Goal: Check status: Check status

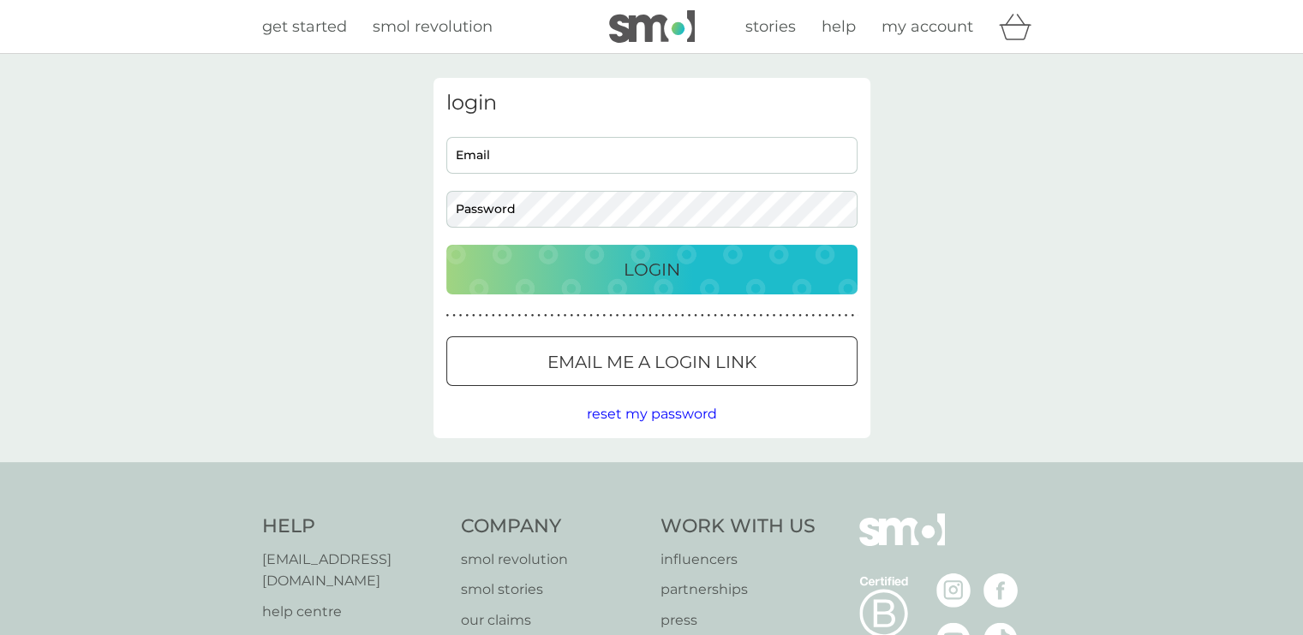
click at [529, 154] on input "Email" at bounding box center [651, 155] width 411 height 37
type input "[EMAIL_ADDRESS][DOMAIN_NAME]"
click at [503, 157] on input "[EMAIL_ADDRESS][DOMAIN_NAME]" at bounding box center [651, 155] width 411 height 37
click at [557, 373] on p "Email me a login link" at bounding box center [651, 362] width 209 height 27
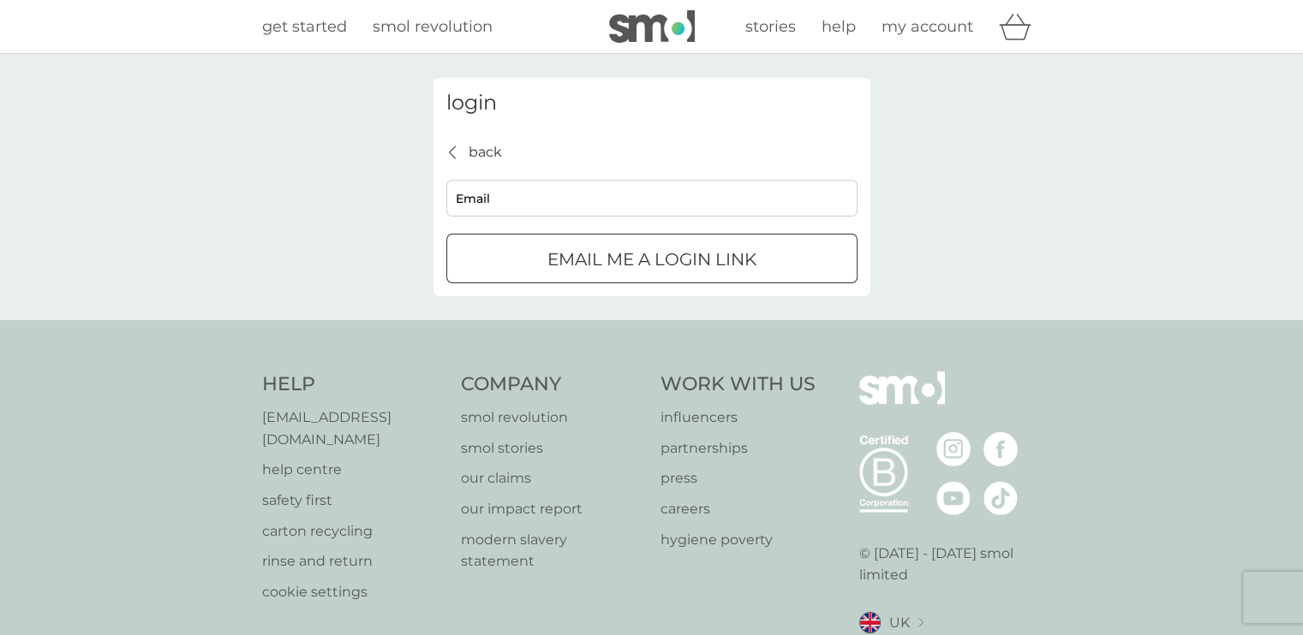
click at [500, 198] on input "Email" at bounding box center [651, 198] width 411 height 37
drag, startPoint x: 500, startPoint y: 198, endPoint x: 525, endPoint y: 236, distance: 45.1
click at [500, 198] on input "Email" at bounding box center [651, 198] width 411 height 37
type input "[EMAIL_ADDRESS][DOMAIN_NAME]"
click at [641, 279] on button "Email me a login link" at bounding box center [651, 259] width 411 height 50
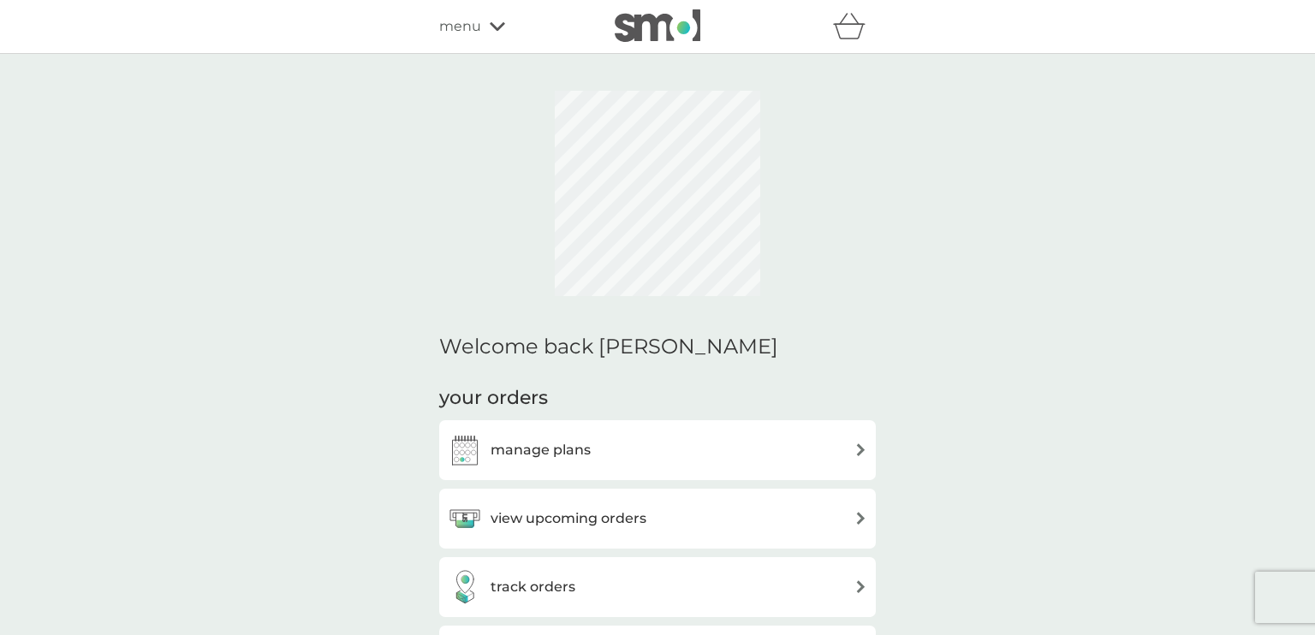
click at [548, 450] on h3 "manage plans" at bounding box center [541, 450] width 100 height 22
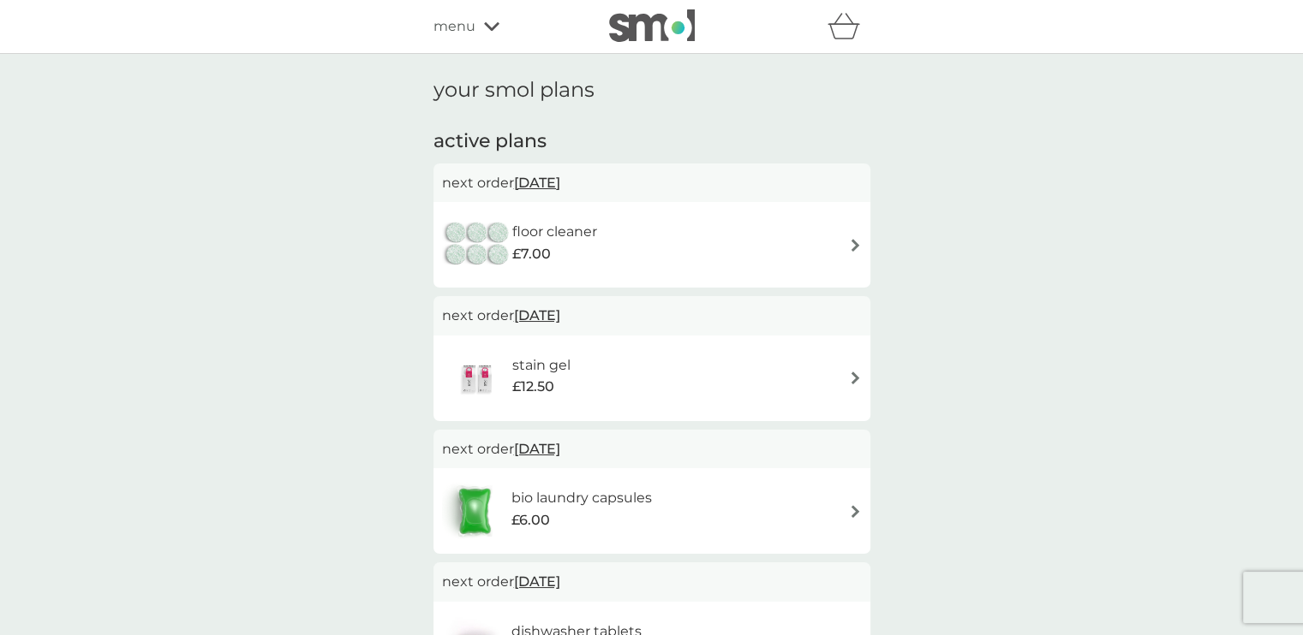
click at [440, 31] on span "menu" at bounding box center [454, 26] width 42 height 22
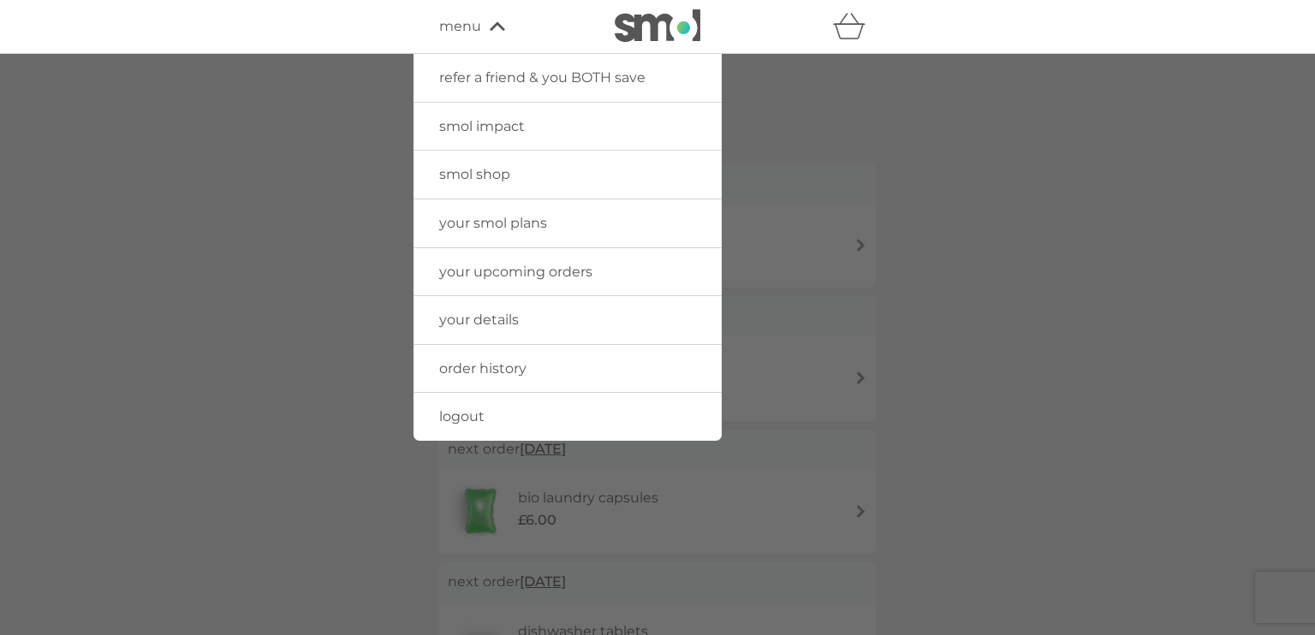
click at [474, 383] on link "order history" at bounding box center [568, 369] width 308 height 48
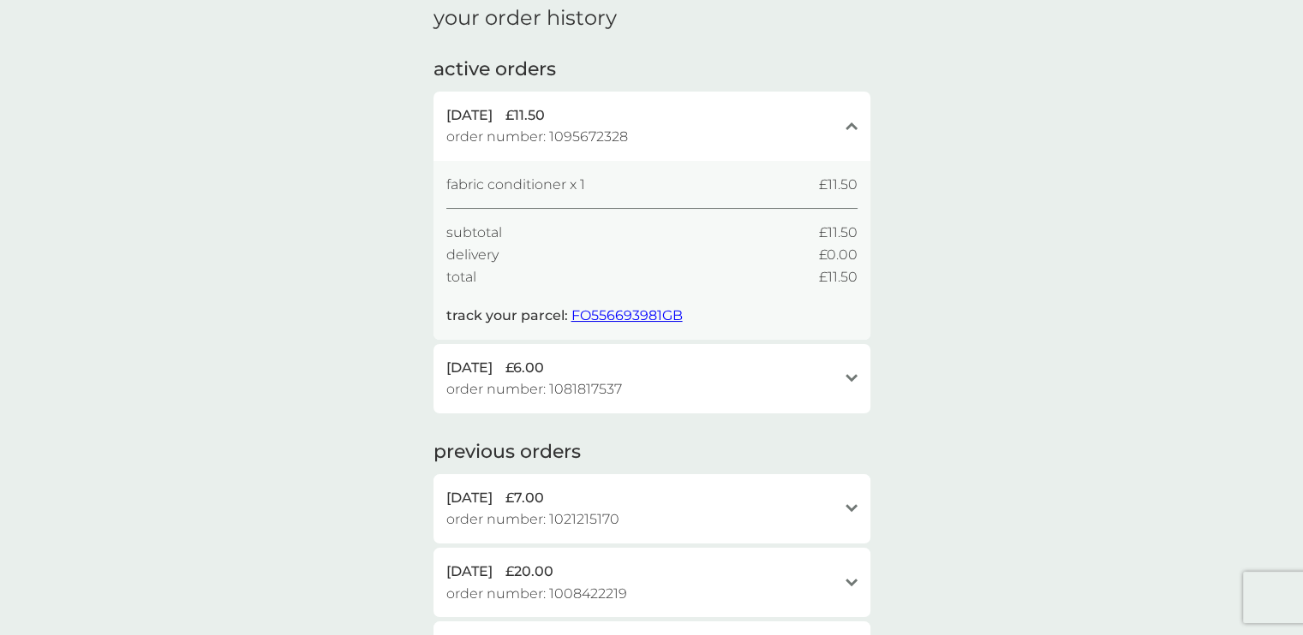
scroll to position [75, 0]
click at [838, 395] on div "18 Aug 2025 £6.00 order number: 1081817537 open" at bounding box center [651, 376] width 437 height 69
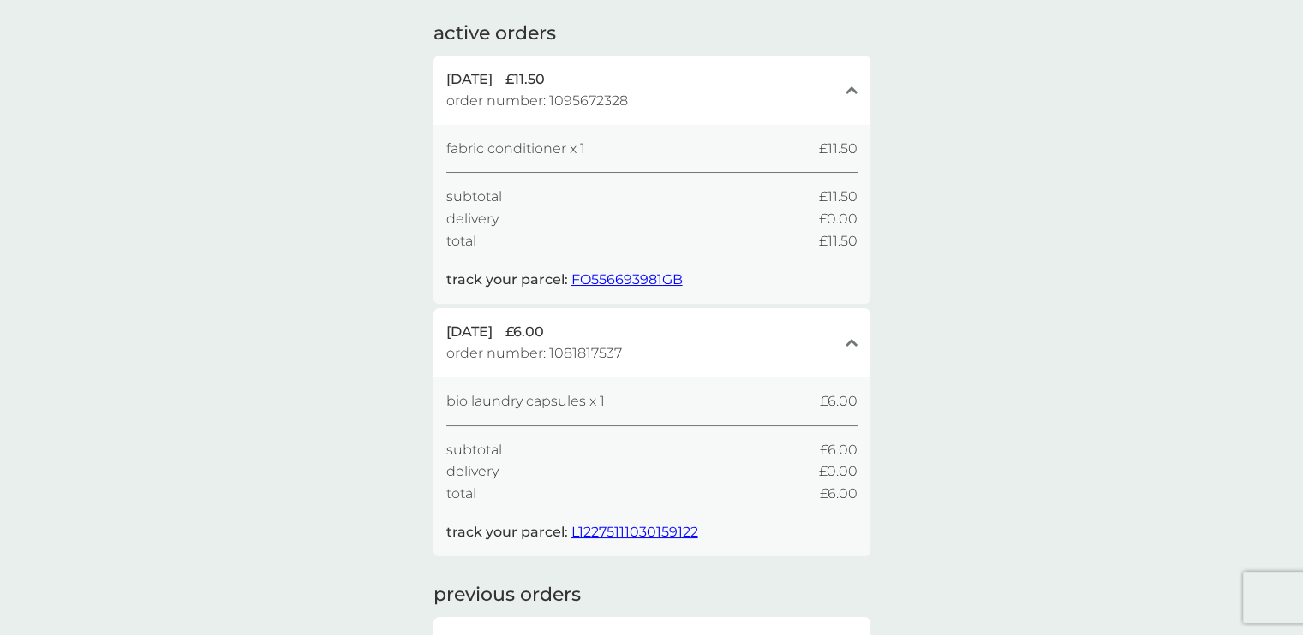
scroll to position [109, 0]
click at [623, 274] on span "FO556693981GB" at bounding box center [626, 279] width 111 height 16
